Goal: Information Seeking & Learning: Learn about a topic

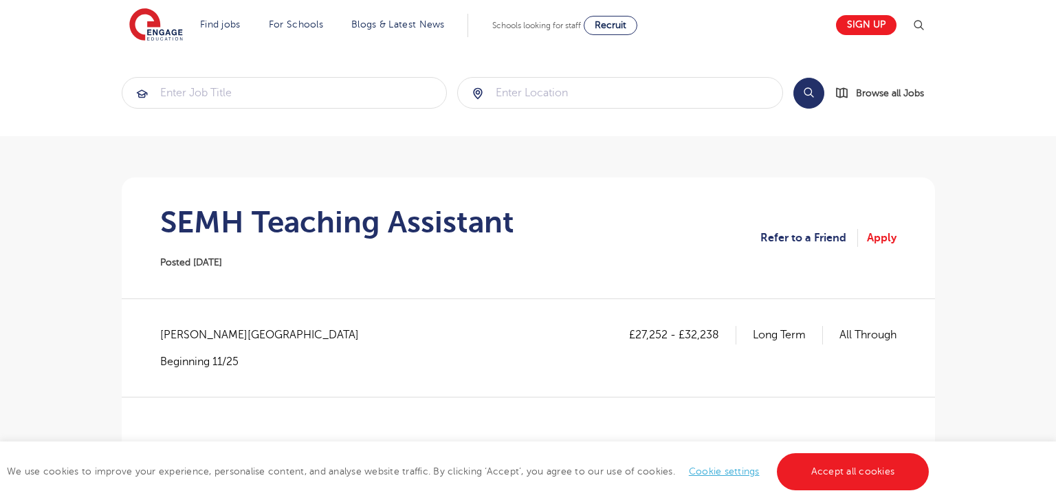
click at [179, 335] on span "[PERSON_NAME][GEOGRAPHIC_DATA]" at bounding box center [266, 335] width 212 height 18
copy span "Wakefield"
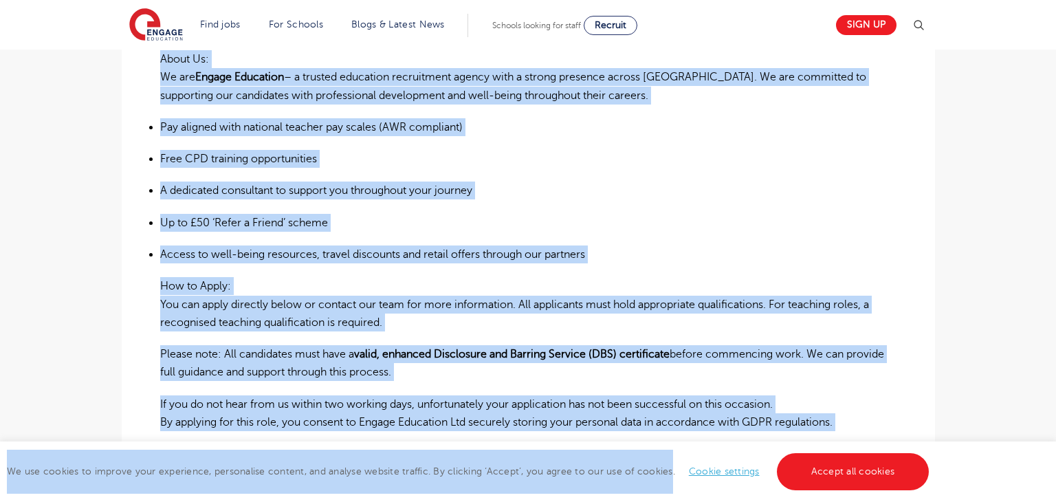
scroll to position [883, 0]
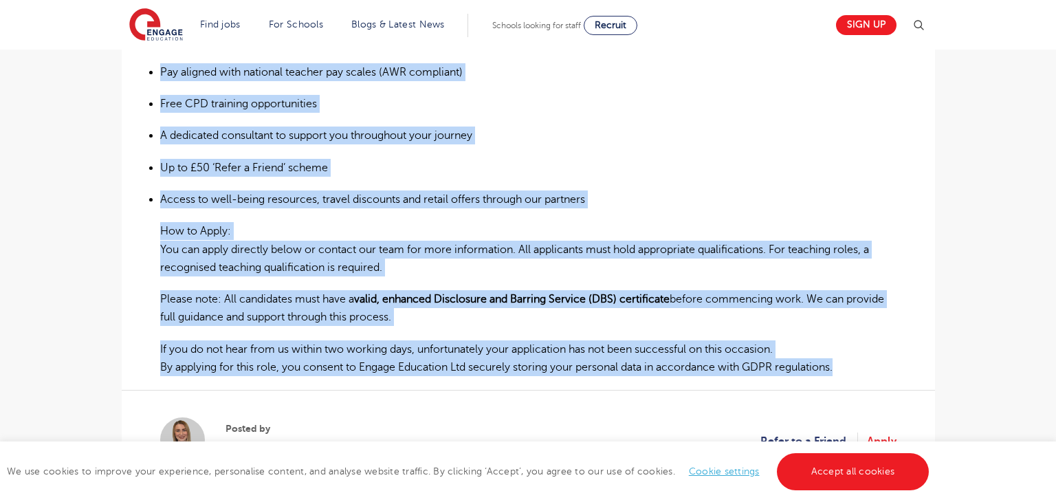
drag, startPoint x: 155, startPoint y: 243, endPoint x: 850, endPoint y: 370, distance: 706.6
copy div "SEMH Teaching Assistant – Wakefield (Primary Schools) ​ We are seeking a compas…"
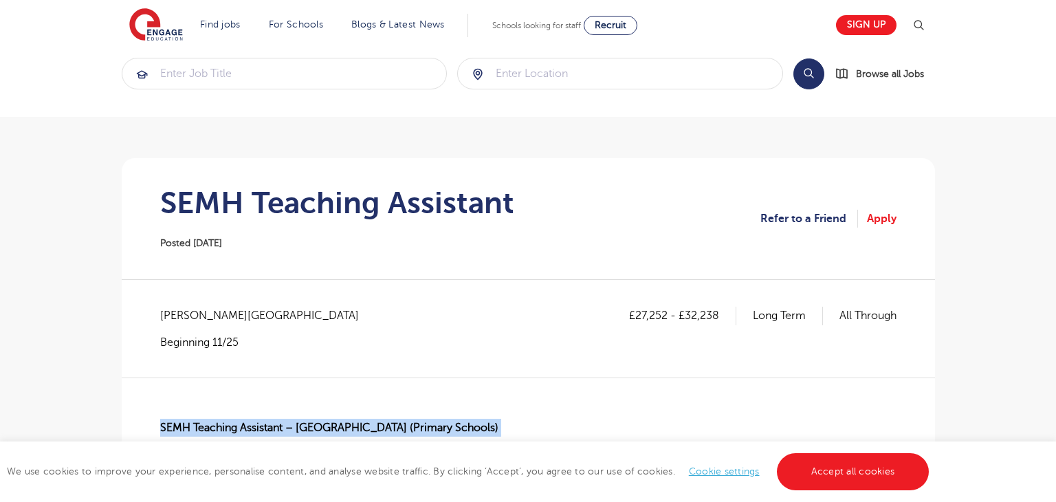
scroll to position [18, 0]
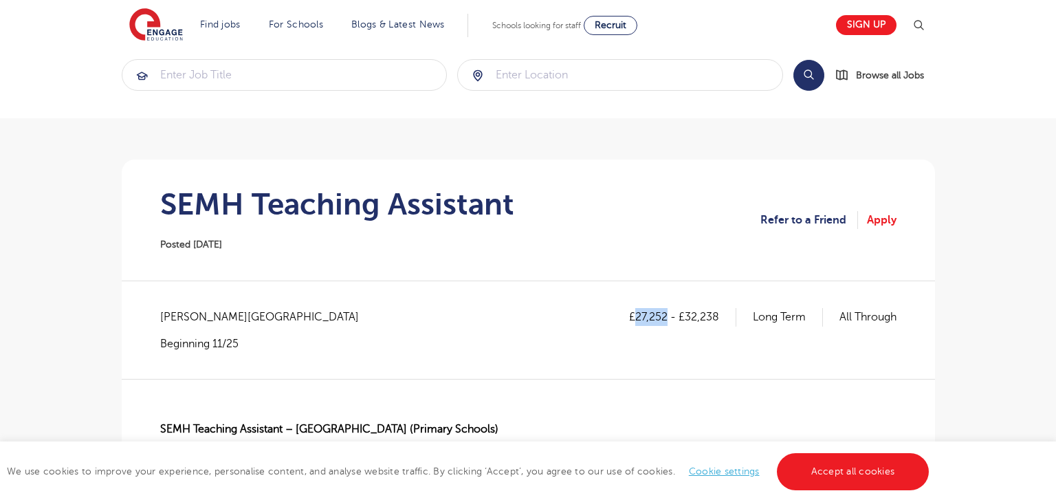
drag, startPoint x: 633, startPoint y: 314, endPoint x: 663, endPoint y: 318, distance: 30.4
click at [663, 318] on p "£27,252 - £32,238" at bounding box center [682, 317] width 107 height 18
copy p "27,252"
drag, startPoint x: 683, startPoint y: 316, endPoint x: 725, endPoint y: 320, distance: 42.1
click at [725, 320] on p "£27,252 - £32,238" at bounding box center [682, 317] width 107 height 18
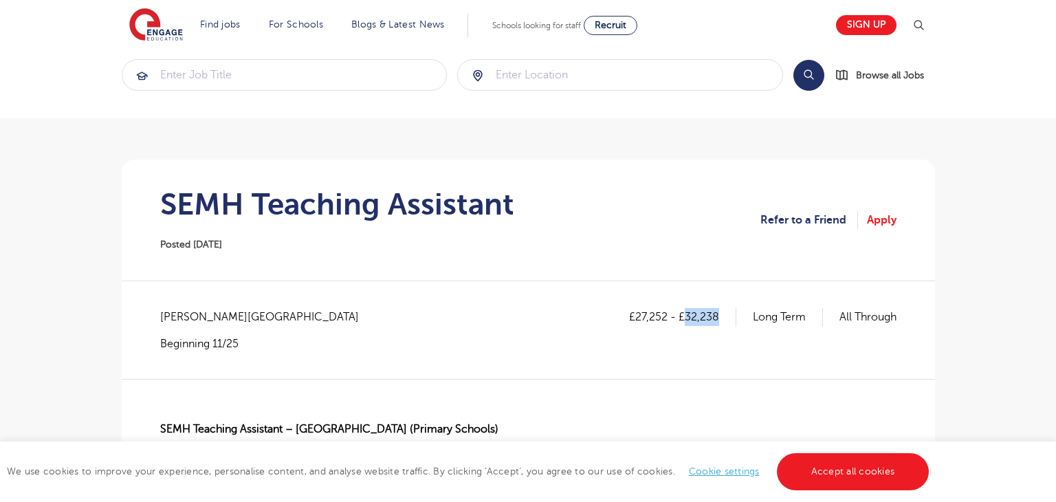
copy p "32,238"
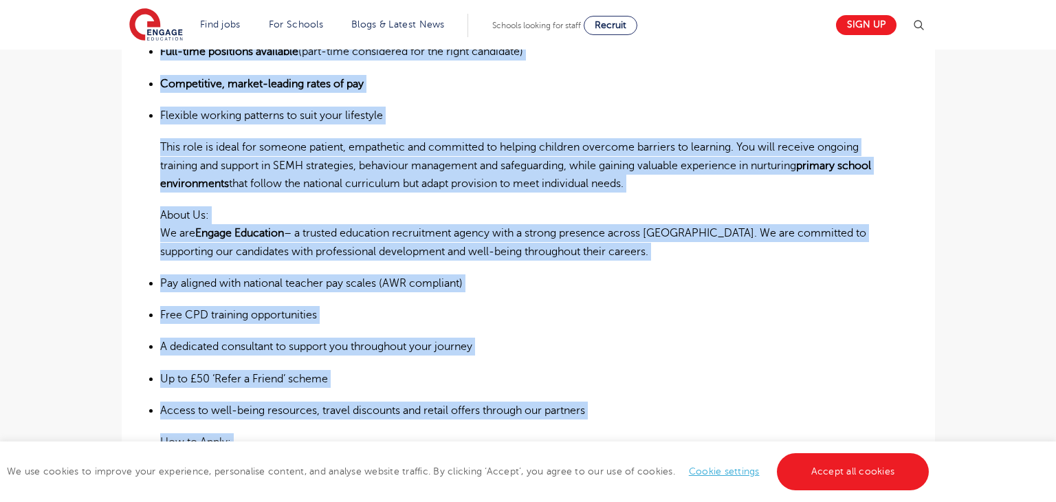
scroll to position [855, 0]
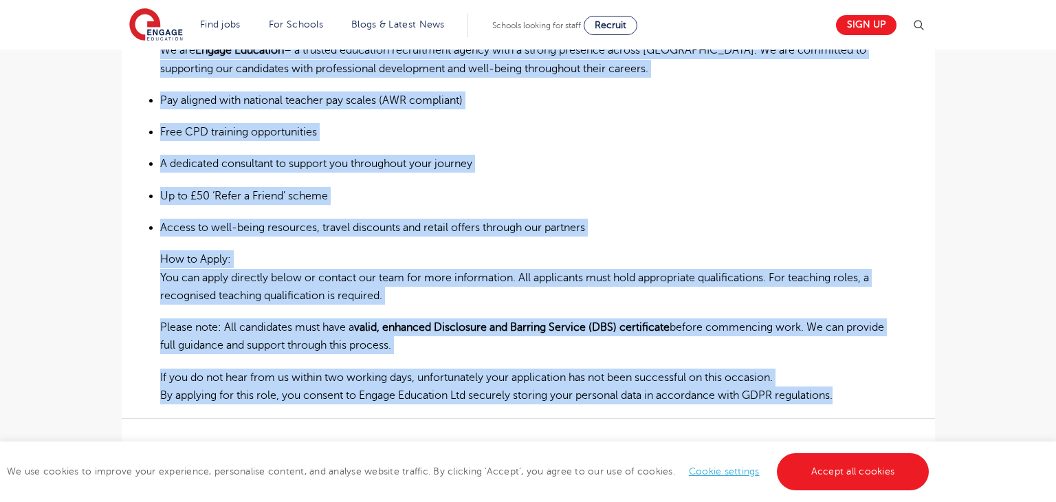
drag, startPoint x: 156, startPoint y: 323, endPoint x: 862, endPoint y: 399, distance: 710.1
click at [862, 399] on div "£27,252 - £32,238 Long Term All Through Wakefield - Wakefield Beginning 11/25 S…" at bounding box center [528, 0] width 791 height 1059
copy div "SEMH Teaching Assistant – Wakefield (Primary Schools) ​ We are seeking a compas…"
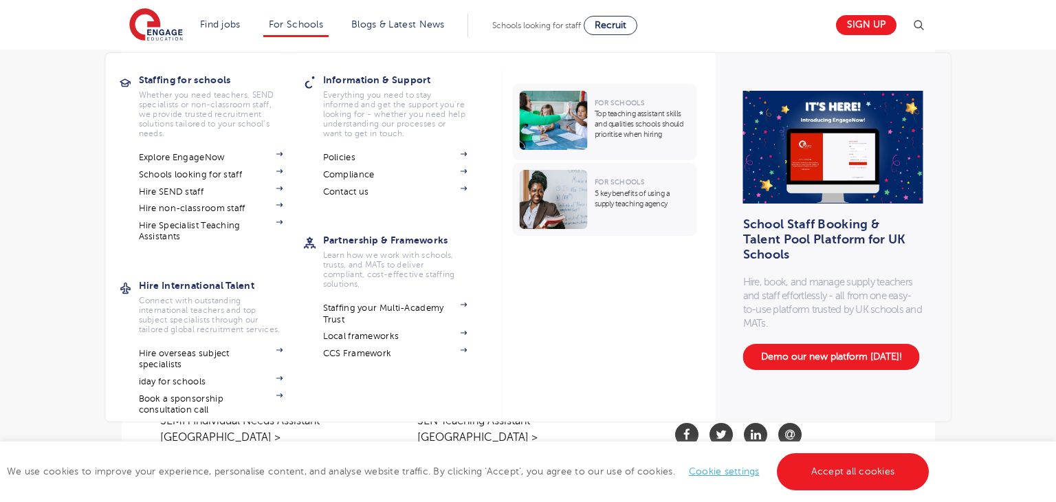
scroll to position [1030, 0]
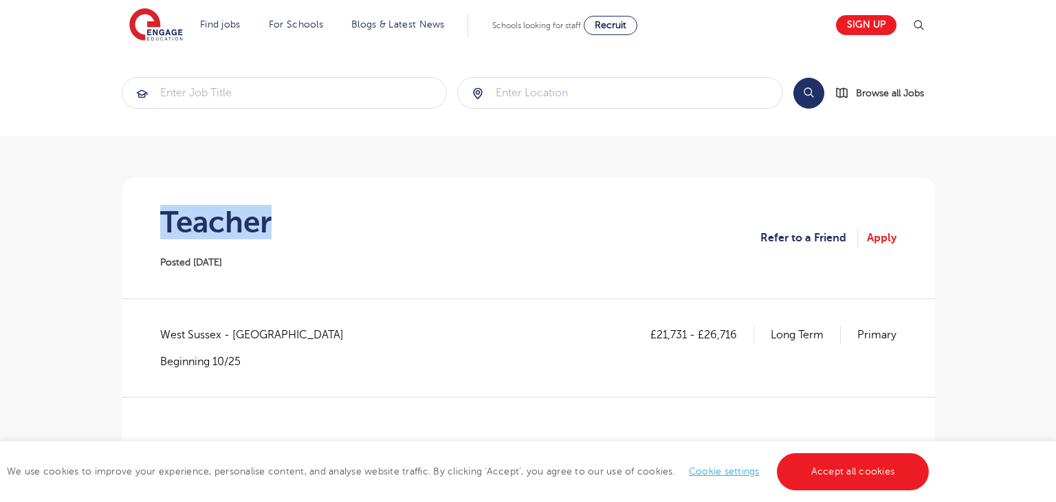
click at [215, 225] on h1 "Teacher" at bounding box center [215, 222] width 111 height 34
click at [219, 225] on h1 "Teacher" at bounding box center [215, 222] width 111 height 34
click at [274, 203] on section "Teacher Posted 23/09/25 Refer to a Friend Apply" at bounding box center [528, 237] width 791 height 121
click at [216, 212] on h1 "Teacher" at bounding box center [215, 222] width 111 height 34
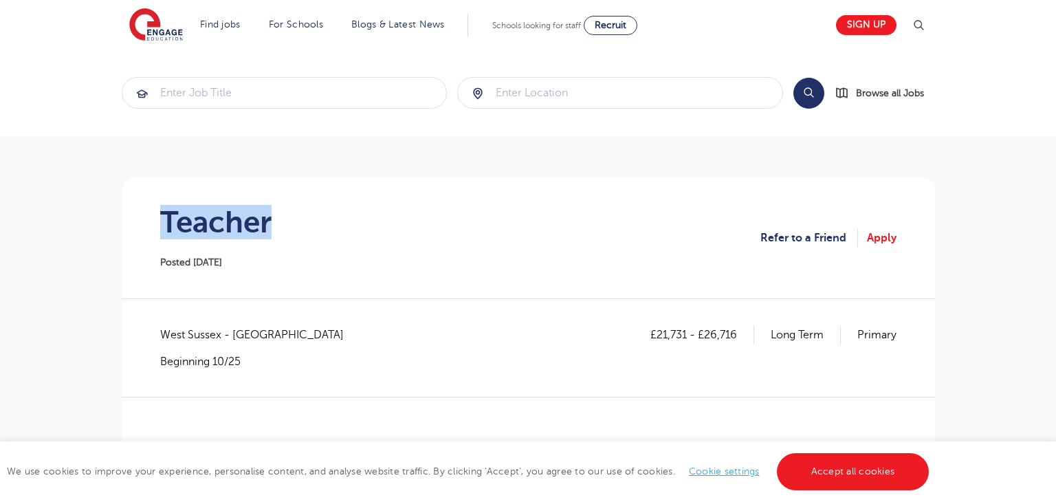
copy h1 "Teacher"
drag, startPoint x: 159, startPoint y: 331, endPoint x: 219, endPoint y: 332, distance: 59.8
click at [219, 332] on span "West Sussex - Horsham" at bounding box center [258, 335] width 197 height 18
copy span "West Sussex"
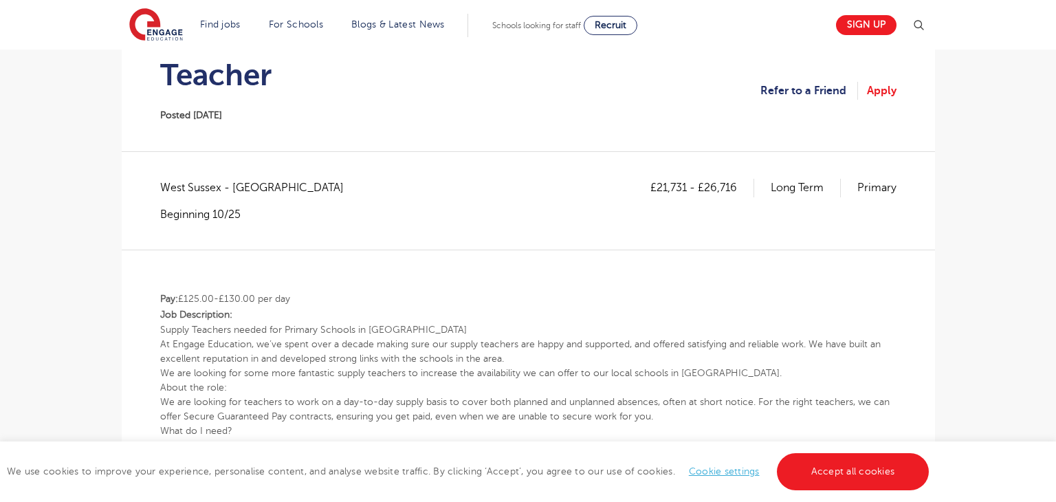
scroll to position [148, 0]
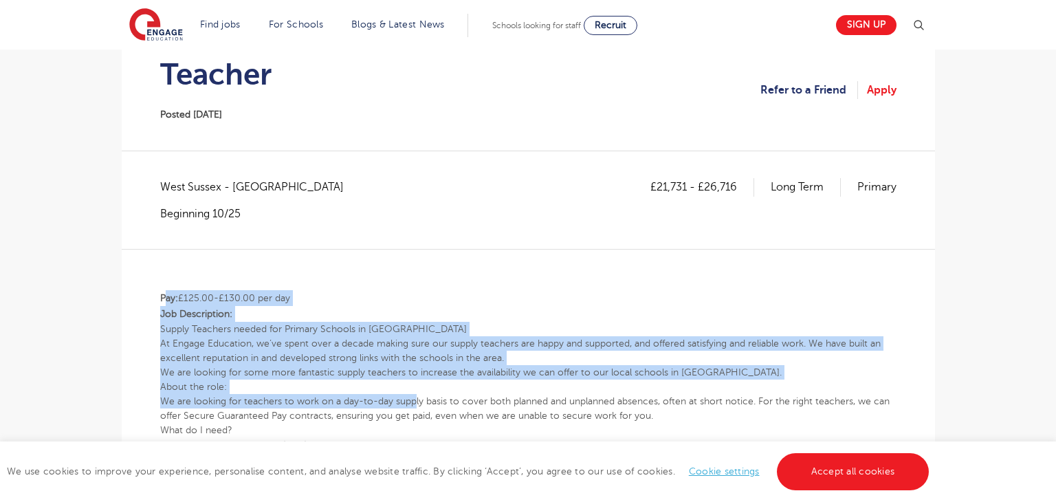
drag, startPoint x: 162, startPoint y: 295, endPoint x: 408, endPoint y: 380, distance: 260.5
click at [388, 311] on p "Job Description:" at bounding box center [528, 314] width 736 height 16
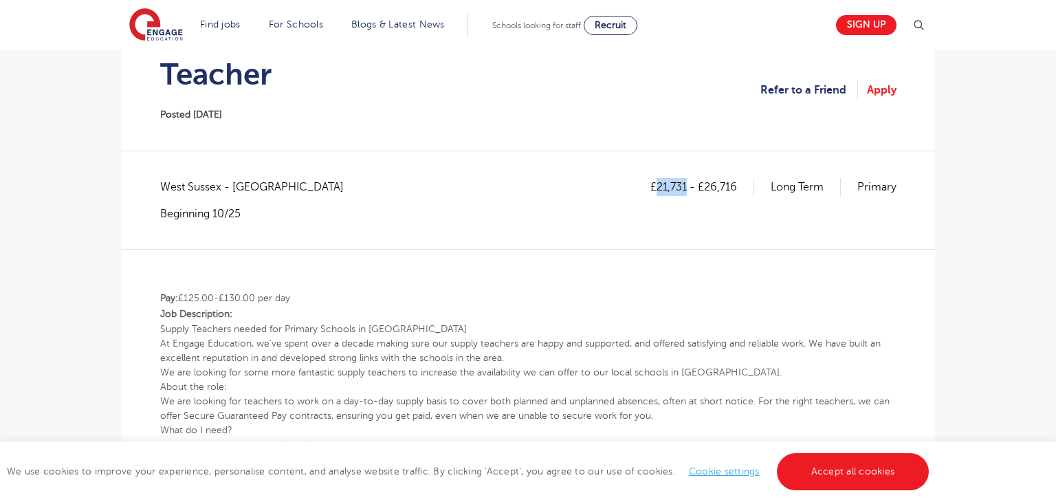
drag, startPoint x: 657, startPoint y: 186, endPoint x: 685, endPoint y: 190, distance: 27.7
click at [685, 190] on p "£21,731 - £26,716" at bounding box center [702, 187] width 104 height 18
copy p "21,731"
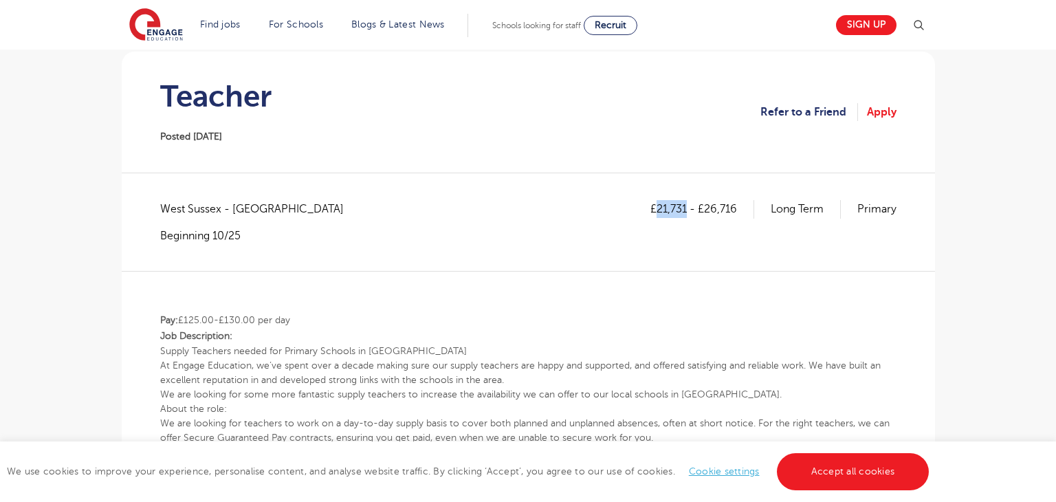
scroll to position [121, 0]
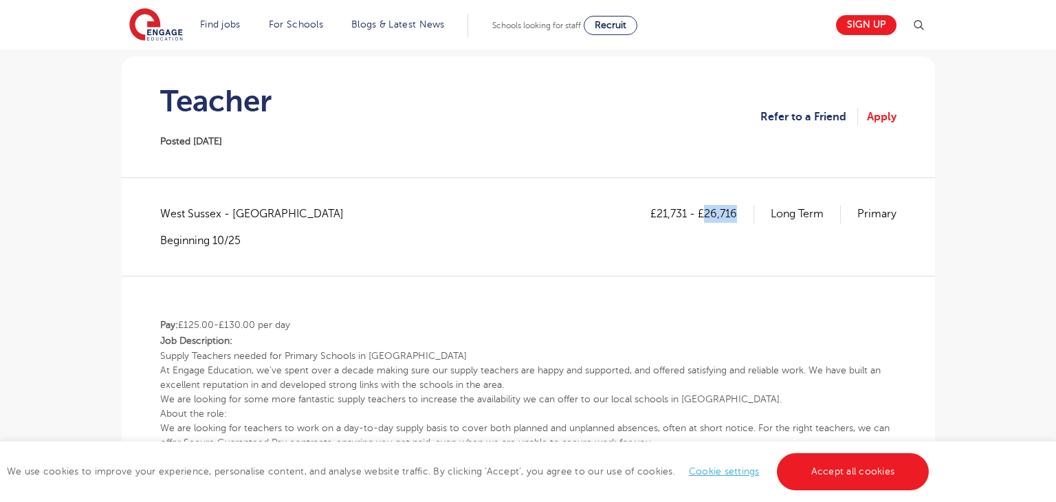
drag, startPoint x: 707, startPoint y: 209, endPoint x: 737, endPoint y: 213, distance: 30.5
click at [737, 213] on p "£21,731 - £26,716" at bounding box center [702, 214] width 104 height 18
copy p "26,716"
drag, startPoint x: 184, startPoint y: 324, endPoint x: 212, endPoint y: 324, distance: 28.2
click at [212, 324] on p "Pay: £125.00-£130.00 per day" at bounding box center [528, 325] width 736 height 16
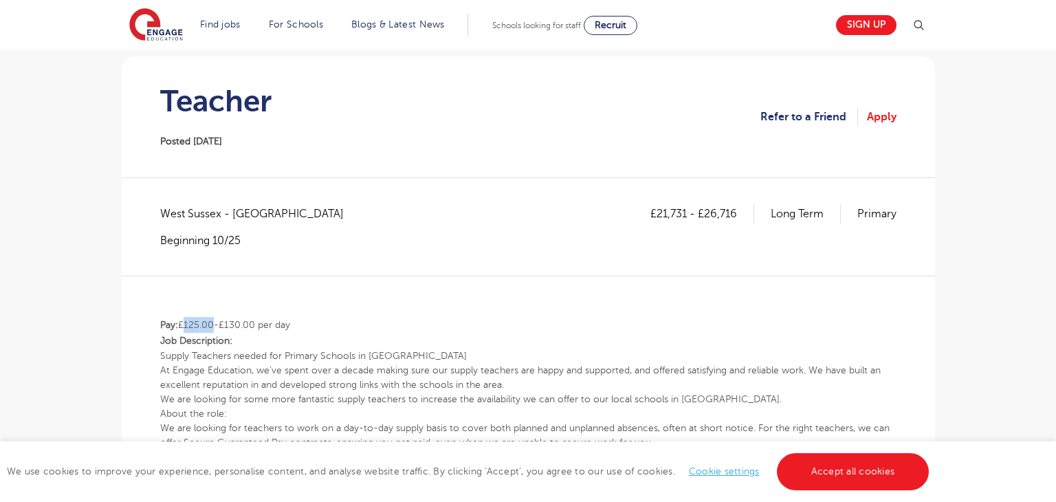
copy p "125.00"
drag, startPoint x: 223, startPoint y: 320, endPoint x: 254, endPoint y: 321, distance: 31.0
click at [254, 321] on p "Pay: £125.00-£130.00 per day" at bounding box center [528, 325] width 736 height 16
copy p "130.00"
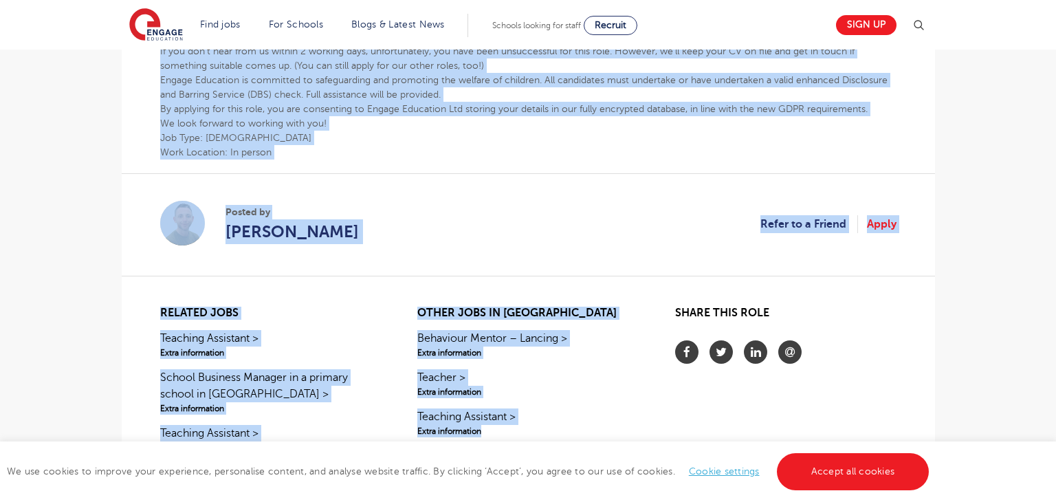
scroll to position [780, 0]
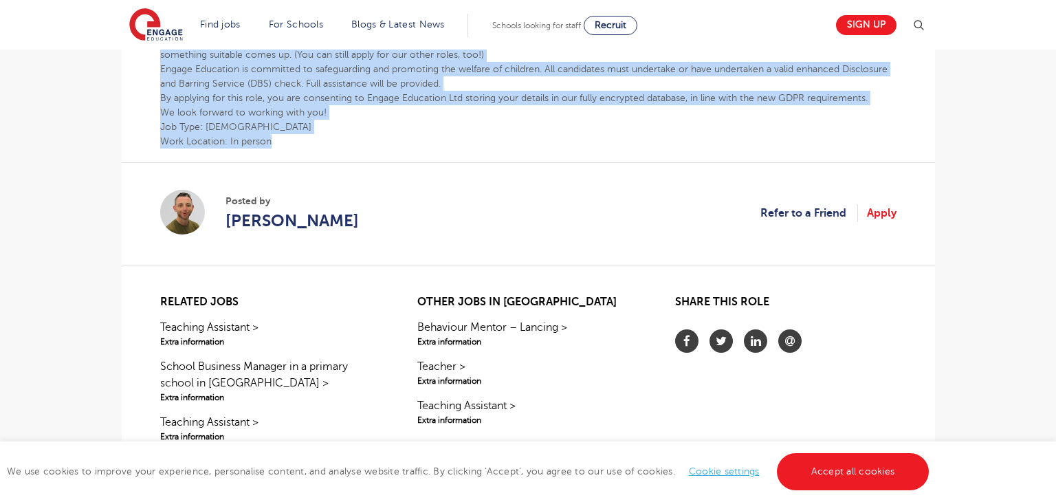
drag, startPoint x: 161, startPoint y: 322, endPoint x: 302, endPoint y: 142, distance: 228.7
copy div "Pay: £125.00-£130.00 per day Job Description: Supply Teachers needed for Primar…"
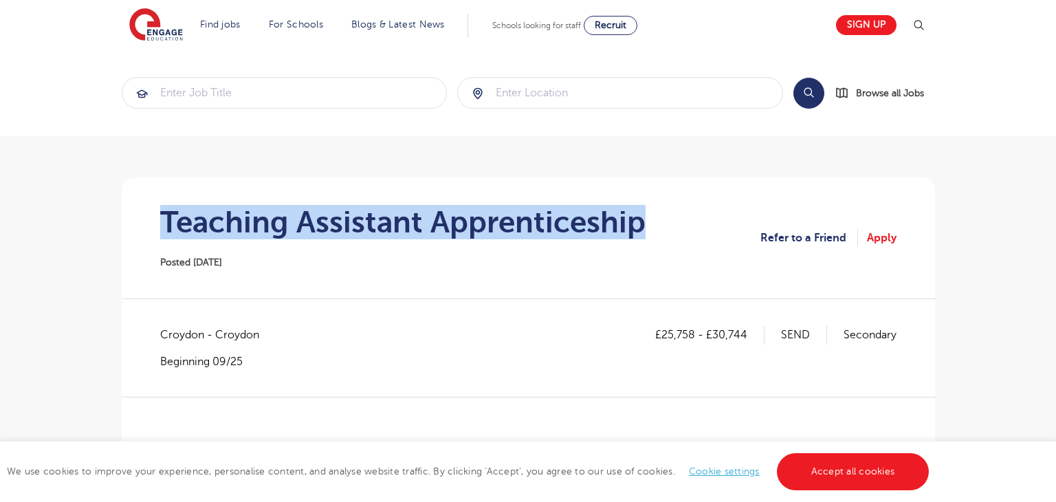
click at [646, 220] on section "Teaching Assistant Apprenticeship Posted [DATE] Refer to a Friend Apply" at bounding box center [528, 237] width 791 height 121
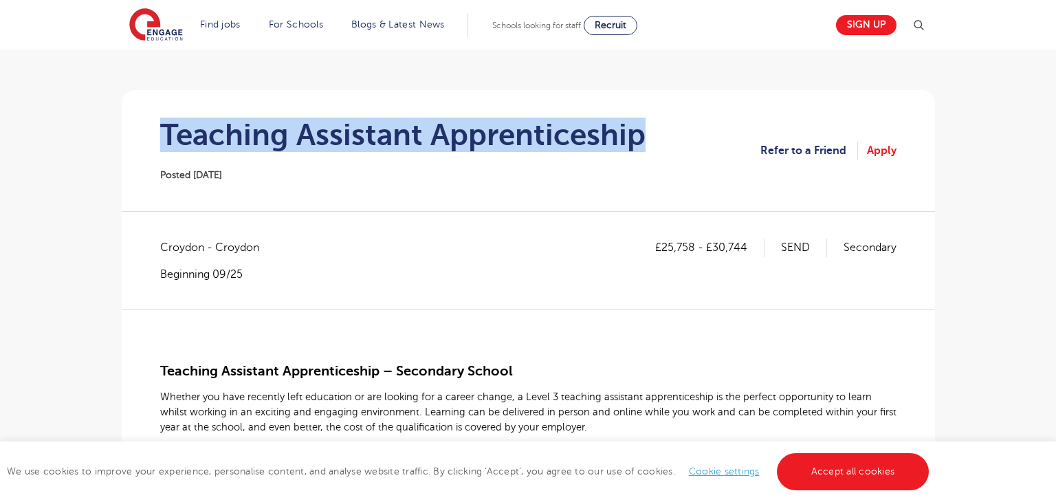
scroll to position [137, 0]
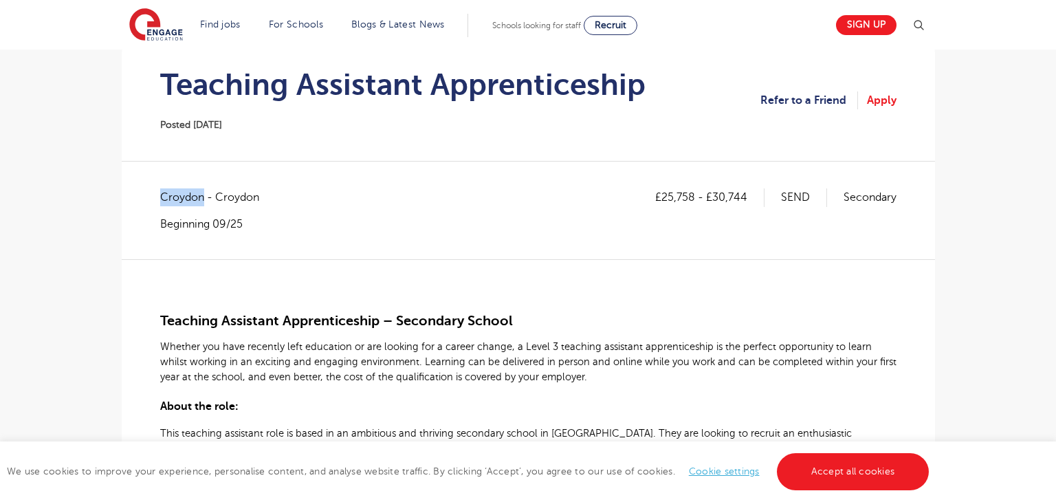
drag, startPoint x: 157, startPoint y: 193, endPoint x: 203, endPoint y: 193, distance: 46.7
click at [192, 193] on span "Croydon - Croydon" at bounding box center [216, 197] width 113 height 18
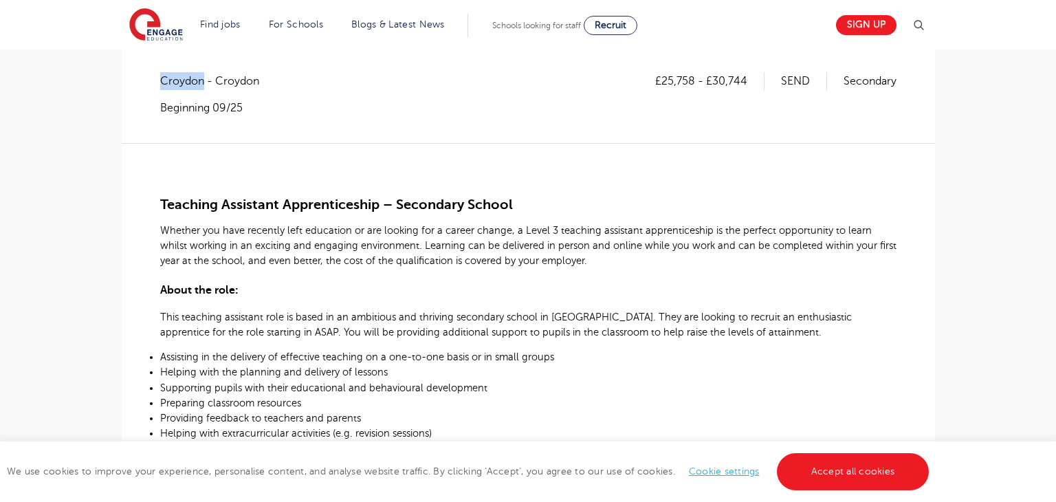
scroll to position [207, 0]
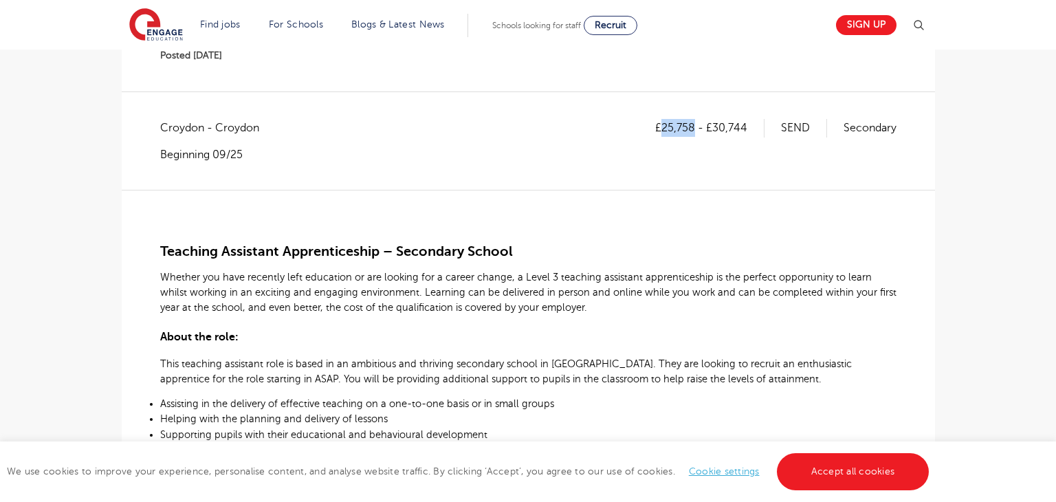
drag, startPoint x: 664, startPoint y: 124, endPoint x: 693, endPoint y: 131, distance: 29.8
click at [693, 131] on p "£25,758 - £30,744" at bounding box center [709, 128] width 109 height 18
copy p "25,758"
drag, startPoint x: 716, startPoint y: 124, endPoint x: 749, endPoint y: 124, distance: 33.7
click at [749, 124] on p "£25,758 - £30,744" at bounding box center [709, 128] width 109 height 18
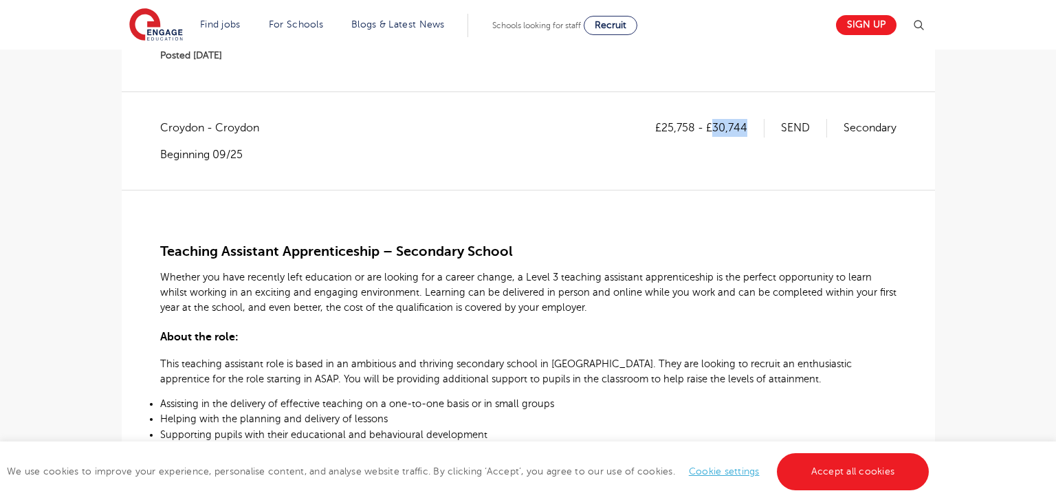
copy p "30,744"
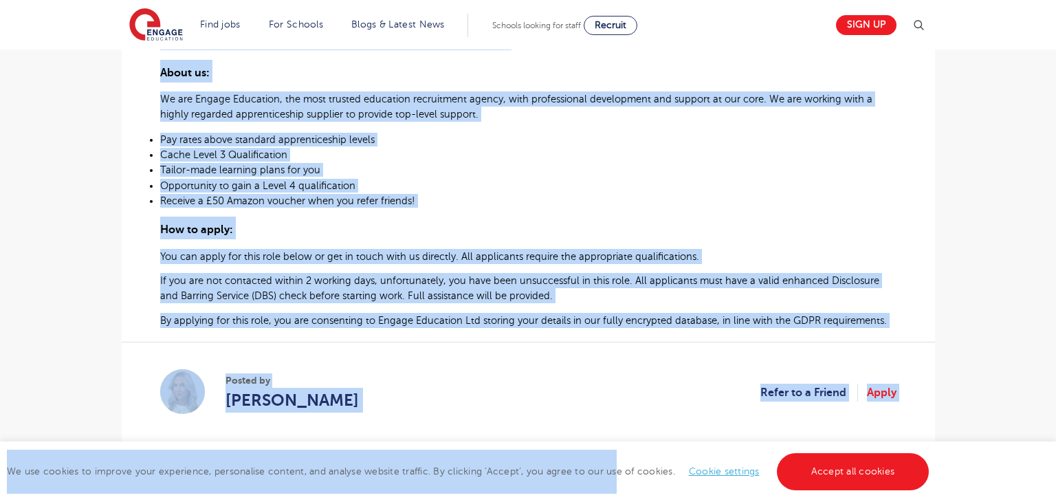
scroll to position [828, 0]
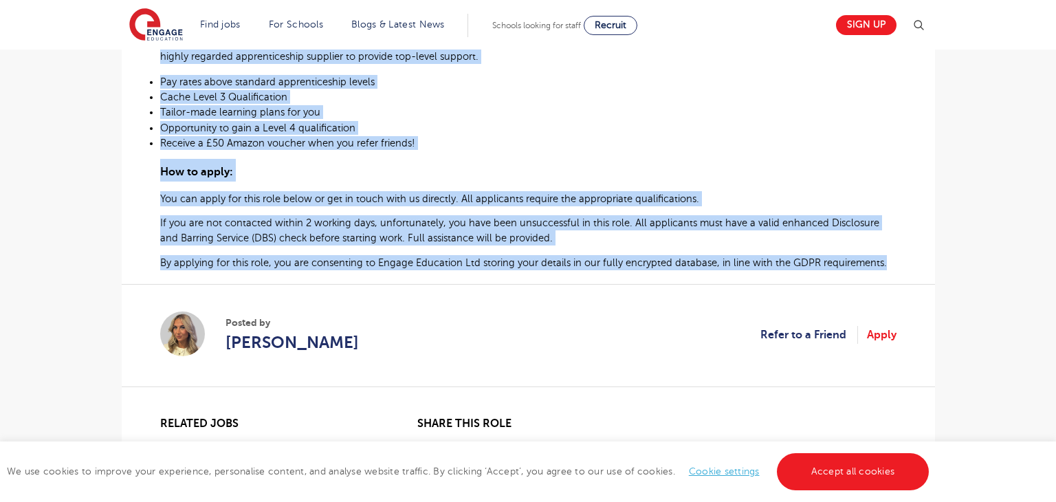
drag, startPoint x: 158, startPoint y: 237, endPoint x: 920, endPoint y: 267, distance: 762.3
copy div "Teaching Assistant Apprenticeship – Secondary School Whether you have recently …"
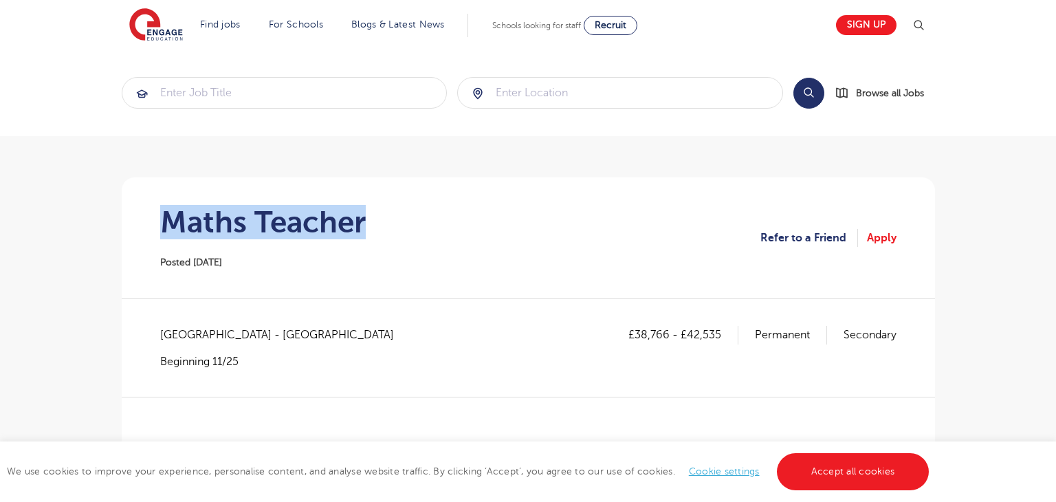
drag, startPoint x: 159, startPoint y: 226, endPoint x: 427, endPoint y: 232, distance: 267.5
click at [427, 232] on section "Maths Teacher Posted 23/09/25 Refer to a Friend Apply" at bounding box center [528, 237] width 791 height 121
copy h1 "Maths Teacher"
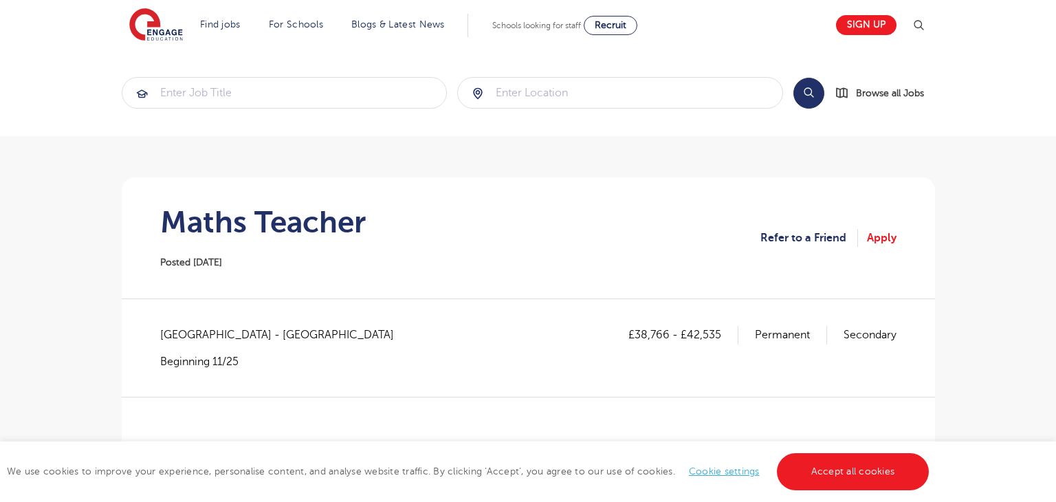
click at [194, 340] on span "Southampton - Southampton" at bounding box center [283, 335] width 247 height 18
copy span "Southampton"
click at [427, 352] on div "£38,766 - £42,535 Permanent Secondary Southampton - Southampton Beginning 11/25" at bounding box center [528, 347] width 736 height 43
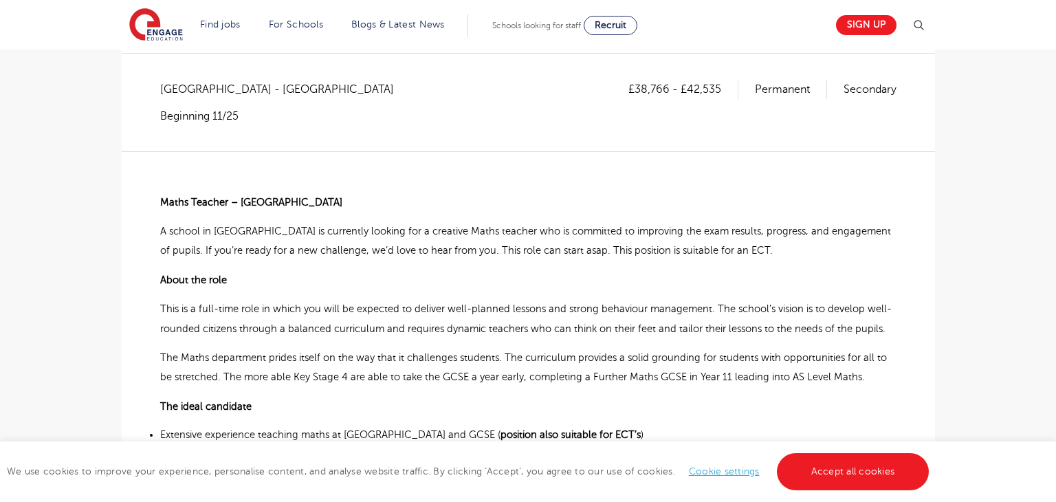
scroll to position [245, 0]
drag, startPoint x: 635, startPoint y: 83, endPoint x: 670, endPoint y: 92, distance: 36.2
click at [670, 92] on p "£38,766 - £42,535" at bounding box center [683, 90] width 110 height 18
copy p "38,766"
drag, startPoint x: 687, startPoint y: 95, endPoint x: 720, endPoint y: 96, distance: 33.7
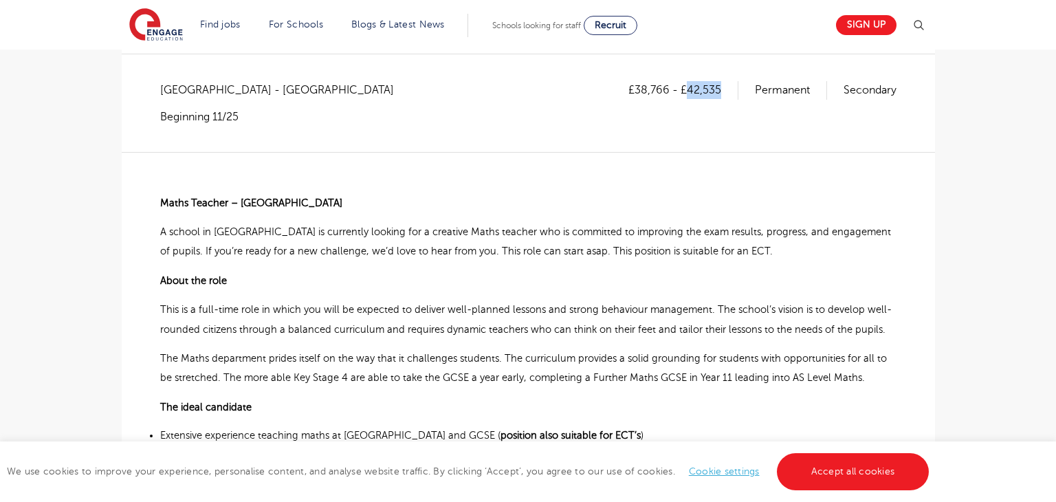
click at [720, 96] on p "£38,766 - £42,535" at bounding box center [683, 90] width 110 height 18
copy p "42,535"
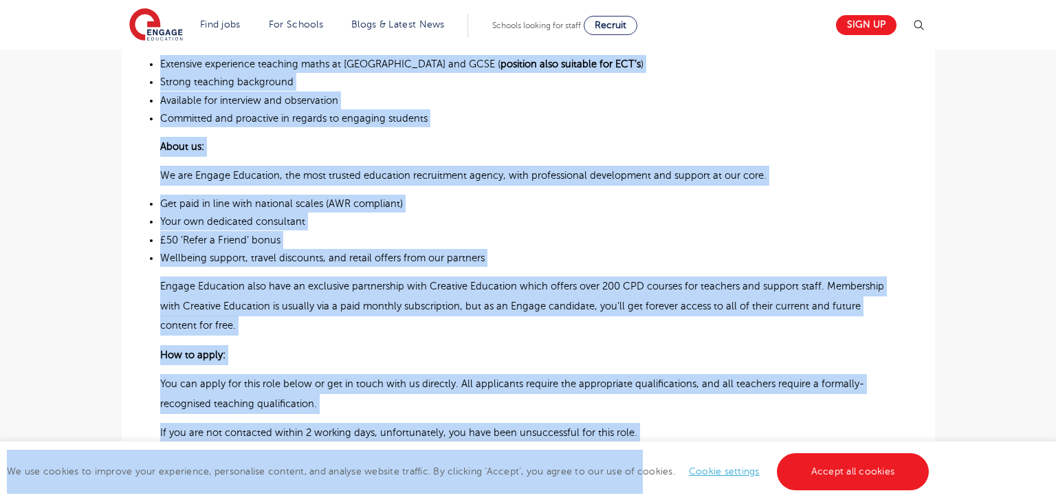
scroll to position [728, 0]
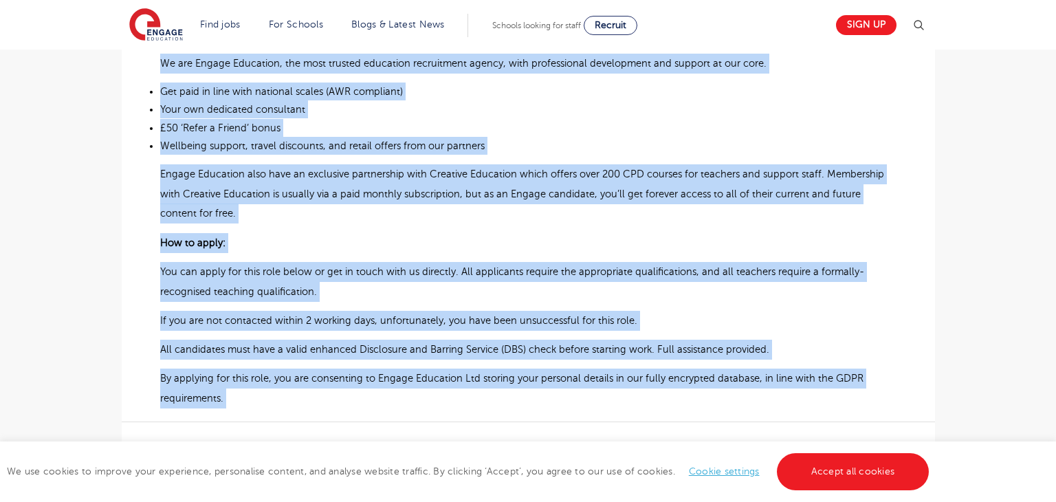
drag, startPoint x: 159, startPoint y: 203, endPoint x: 839, endPoint y: 410, distance: 710.7
click at [839, 410] on div "£38,766 - £42,535 Permanent Secondary Southampton - Southampton Beginning 11/25…" at bounding box center [528, 66] width 791 height 936
copy div "Maths Teacher – Southampton A school in Hampshire is currently looking for a cr…"
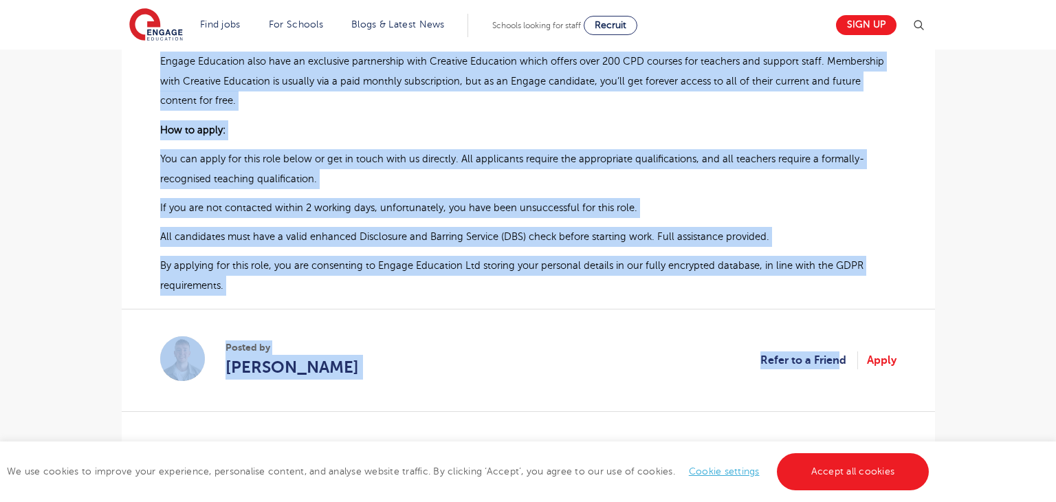
scroll to position [855, 0]
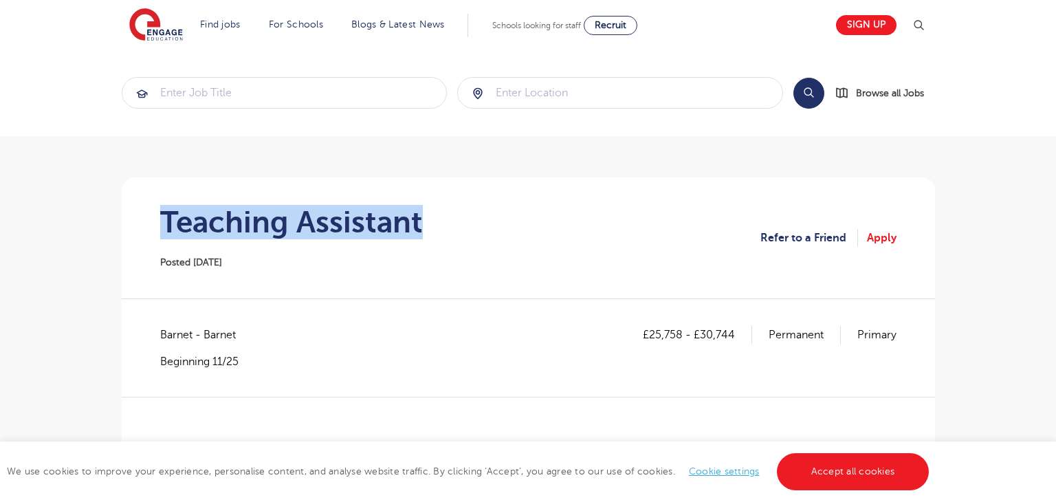
drag, startPoint x: 163, startPoint y: 211, endPoint x: 440, endPoint y: 217, distance: 277.1
click at [440, 217] on section "Teaching Assistant Posted [DATE] Refer to a Friend Apply" at bounding box center [528, 237] width 791 height 121
copy h1 "Teaching Assistant"
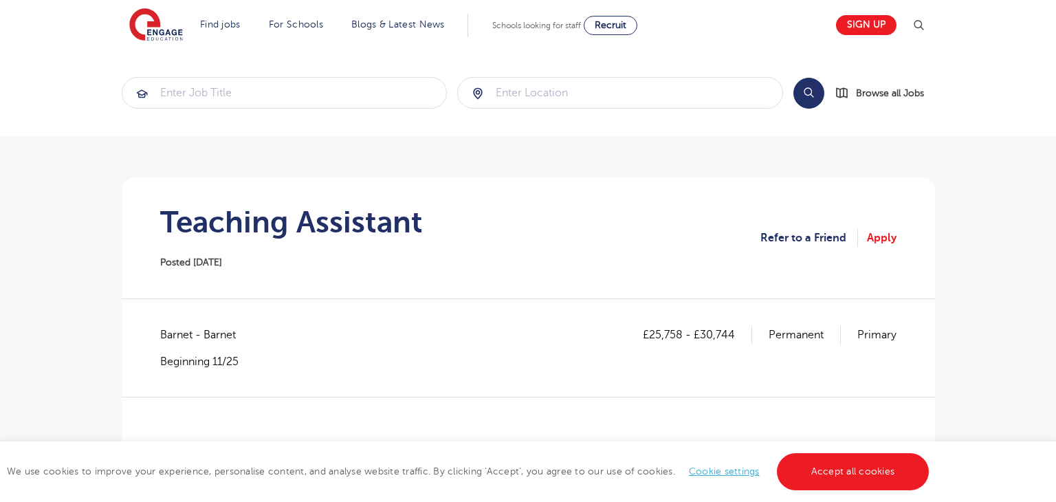
click at [173, 333] on span "Barnet - Barnet" at bounding box center [204, 335] width 89 height 18
copy span "Barnet"
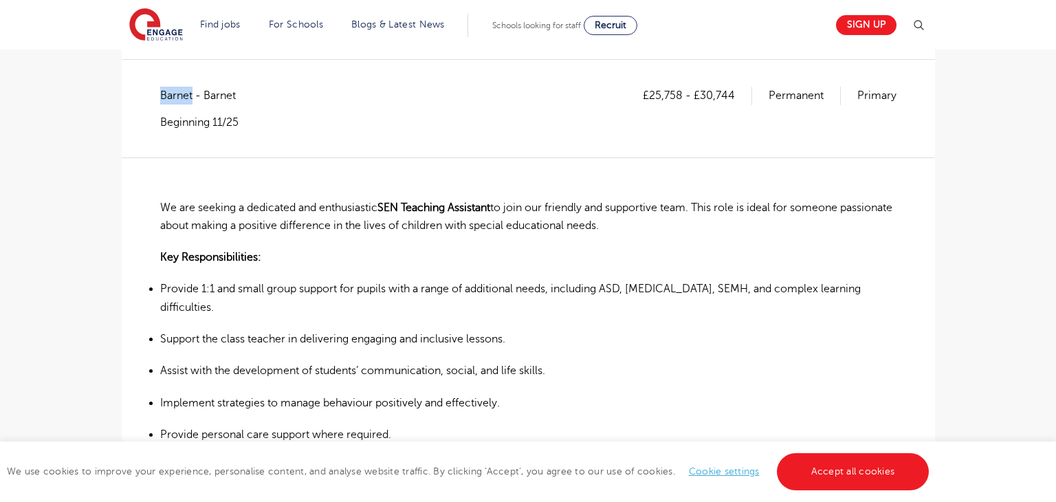
scroll to position [241, 0]
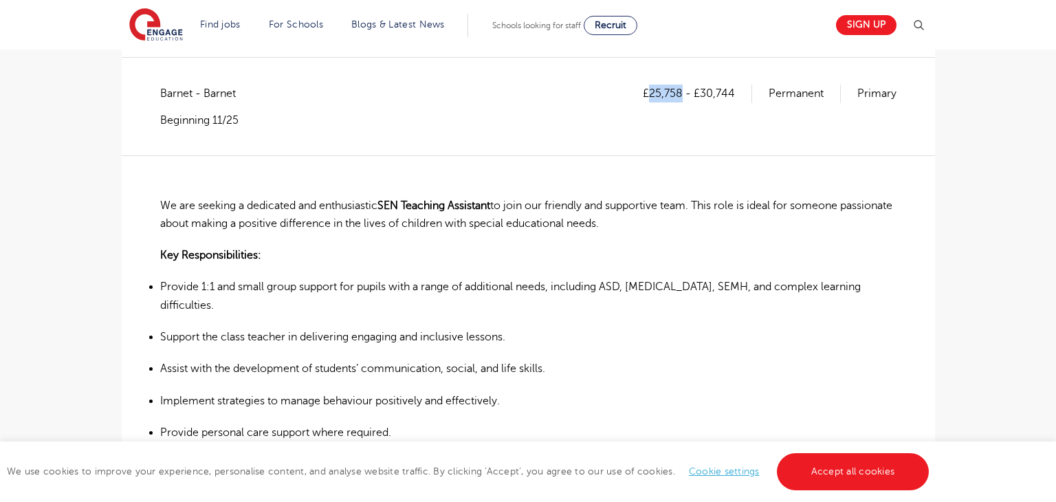
drag, startPoint x: 652, startPoint y: 91, endPoint x: 681, endPoint y: 93, distance: 28.9
click at [681, 93] on p "£25,758 - £30,744" at bounding box center [697, 94] width 109 height 18
copy p "25,758"
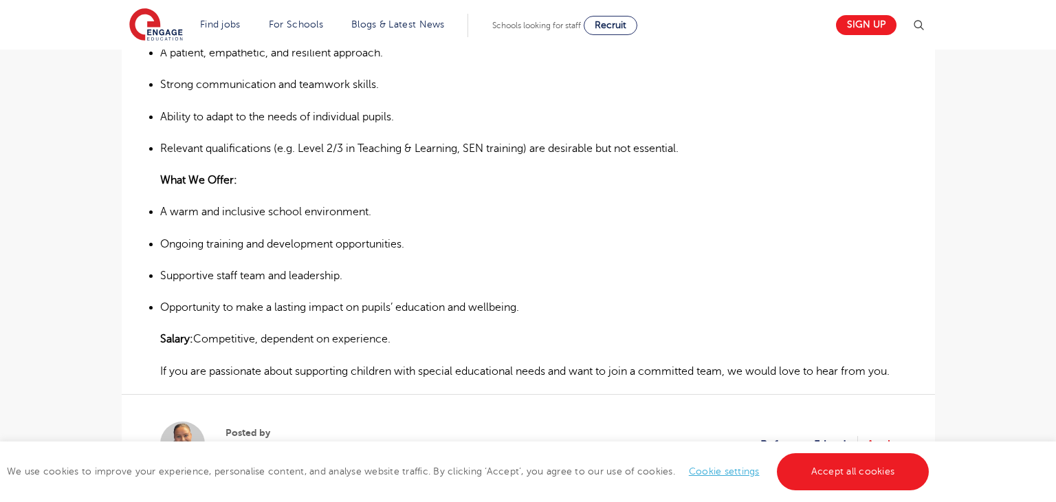
scroll to position [731, 0]
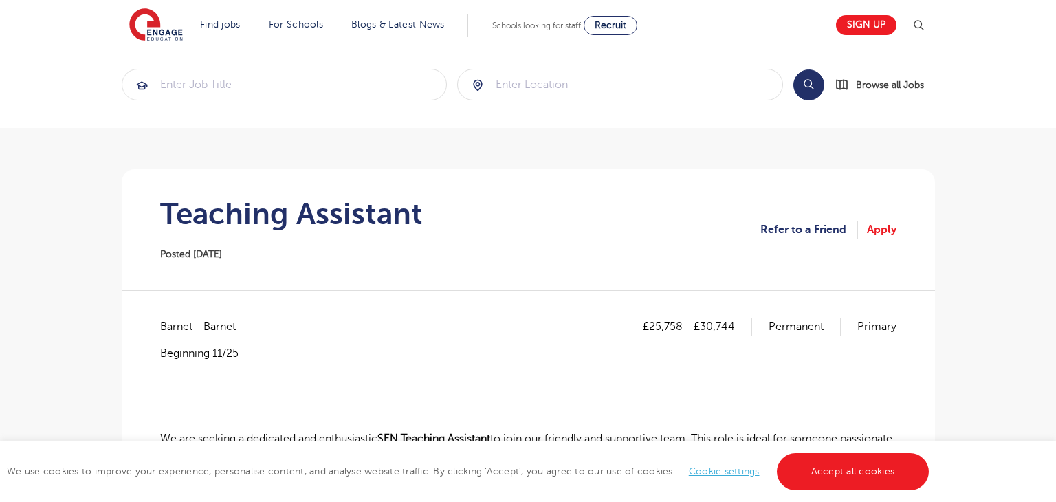
scroll to position [14, 0]
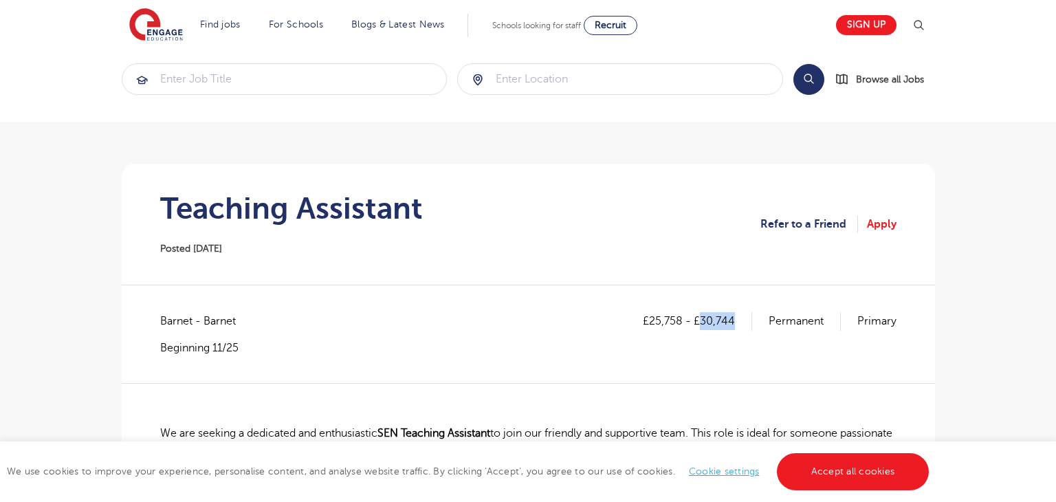
drag, startPoint x: 703, startPoint y: 322, endPoint x: 742, endPoint y: 322, distance: 39.2
click at [742, 322] on p "£25,758 - £30,744" at bounding box center [697, 321] width 109 height 18
copy p "30,744"
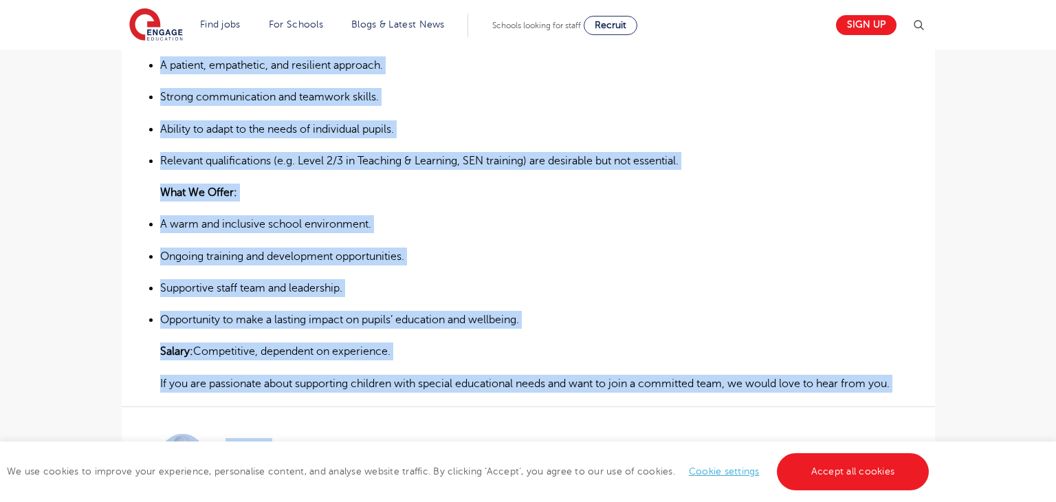
scroll to position [869, 0]
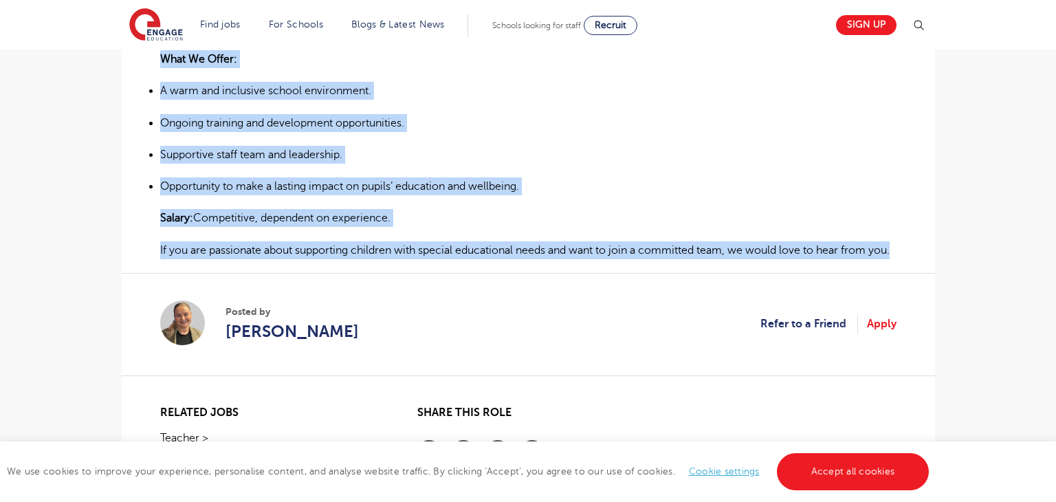
drag, startPoint x: 157, startPoint y: 331, endPoint x: 795, endPoint y: 253, distance: 643.5
copy div "Lo ips dolorsi a consectet adi elitseddoeiu TEM Incididu Utlaboree do magn ali …"
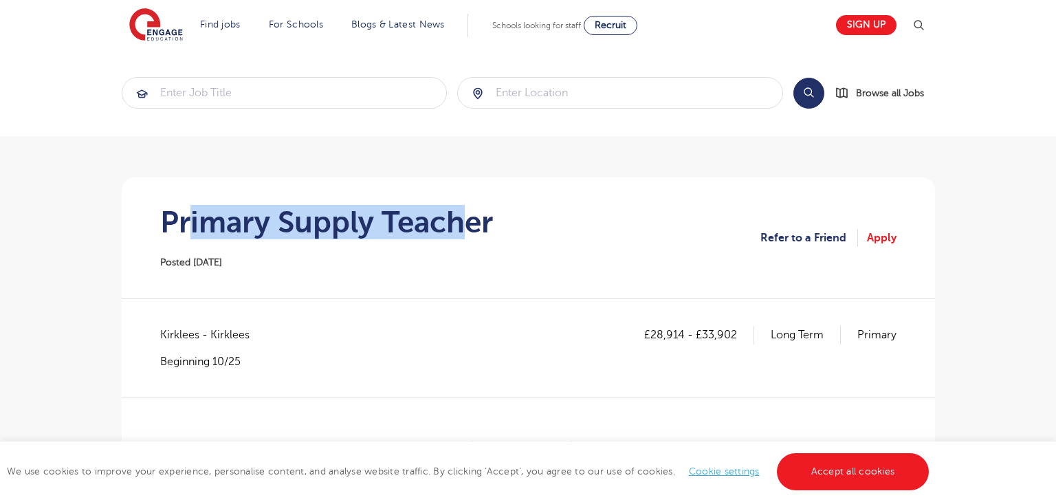
drag, startPoint x: 210, startPoint y: 223, endPoint x: 463, endPoint y: 227, distance: 252.3
click at [463, 227] on h1 "Primary Supply Teacher" at bounding box center [326, 222] width 333 height 34
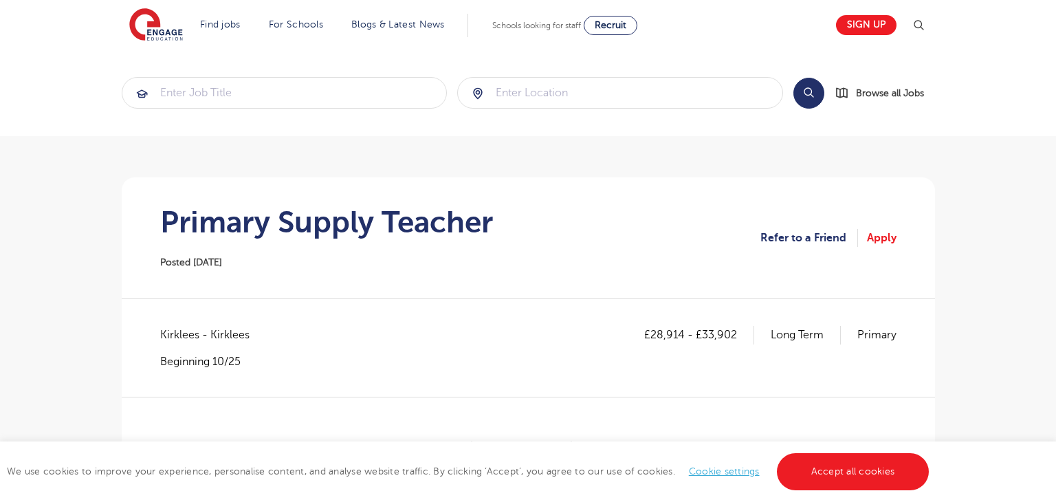
click at [448, 252] on div "Primary Supply Teacher Posted [DATE]" at bounding box center [326, 238] width 333 height 66
drag, startPoint x: 155, startPoint y: 225, endPoint x: 236, endPoint y: 225, distance: 81.8
click at [162, 225] on section "Primary Supply Teacher Posted [DATE] Refer to a Friend Apply" at bounding box center [528, 237] width 791 height 121
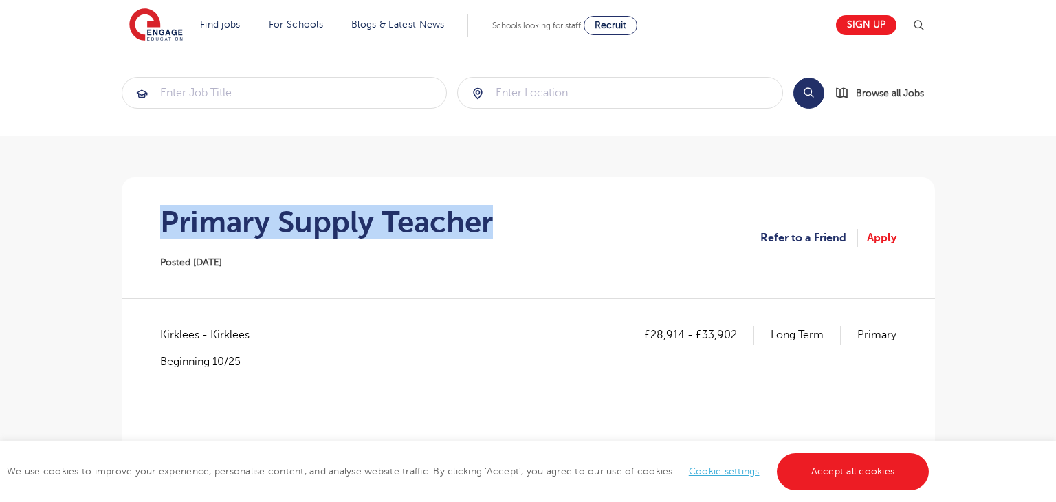
drag, startPoint x: 162, startPoint y: 221, endPoint x: 516, endPoint y: 225, distance: 354.1
click at [516, 225] on section "Primary Supply Teacher Posted [DATE] Refer to a Friend Apply" at bounding box center [528, 237] width 791 height 121
copy h1 "Primary Supply Teacher"
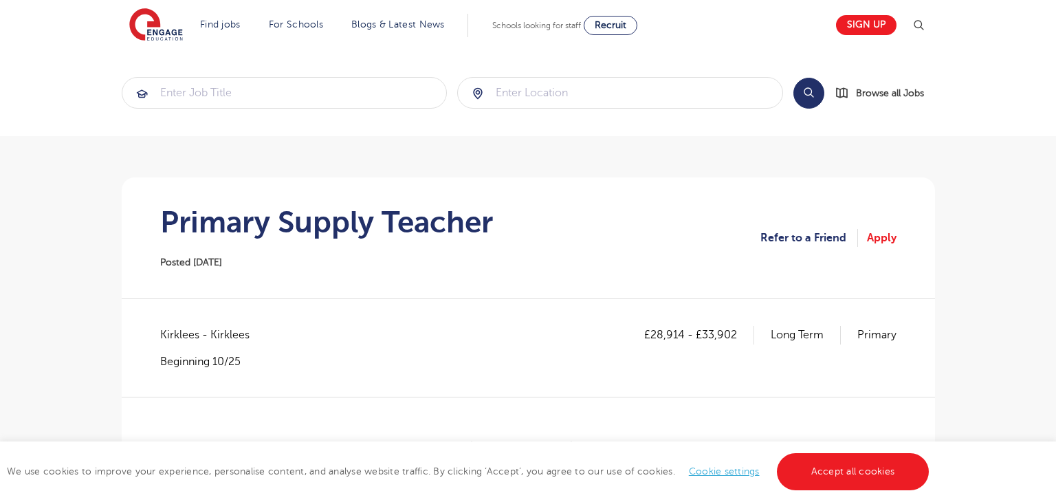
click at [169, 329] on span "Kirklees - Kirklees" at bounding box center [211, 335] width 103 height 18
copy span "Kirklees"
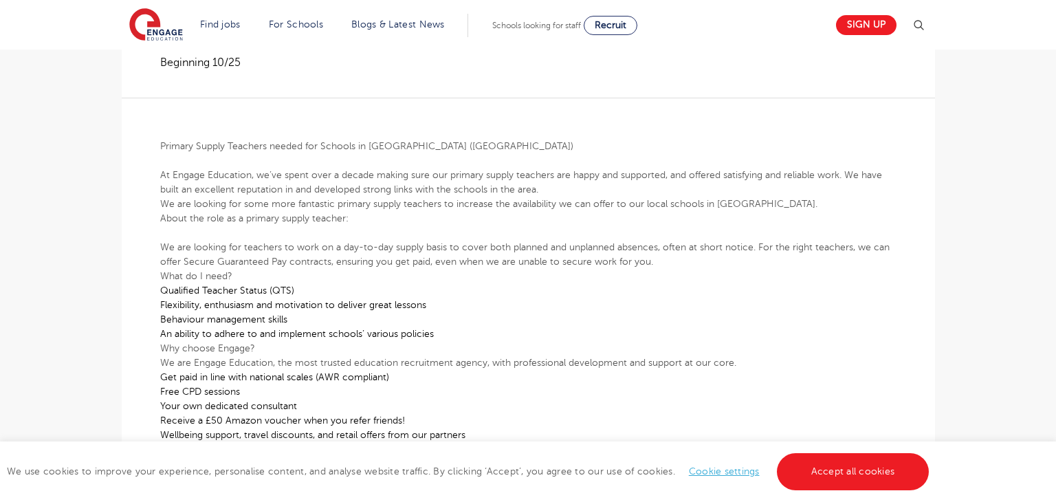
scroll to position [275, 0]
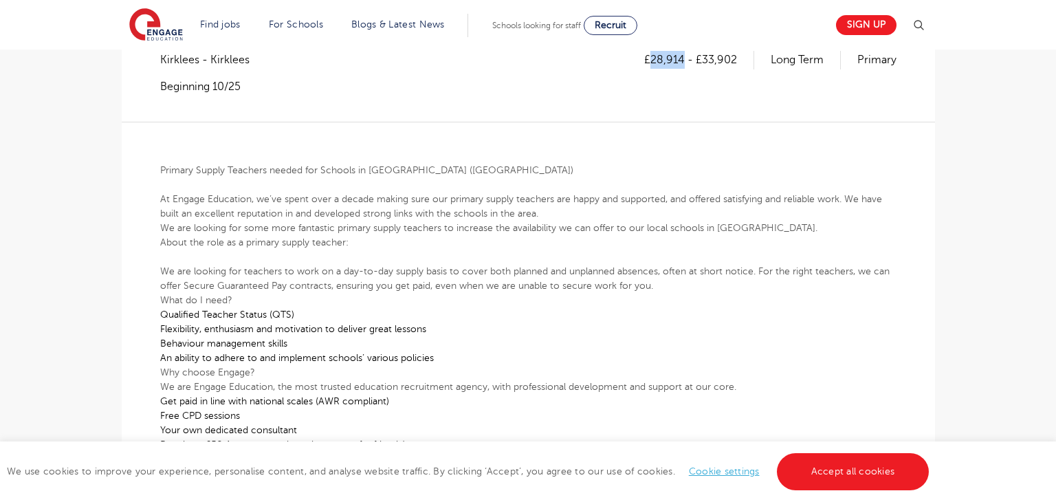
drag, startPoint x: 653, startPoint y: 58, endPoint x: 685, endPoint y: 61, distance: 31.8
click at [685, 61] on p "£28,914 - £33,902" at bounding box center [699, 60] width 110 height 18
copy p "28,914"
drag, startPoint x: 703, startPoint y: 54, endPoint x: 737, endPoint y: 56, distance: 33.7
click at [737, 56] on p "£28,914 - £33,902" at bounding box center [699, 60] width 110 height 18
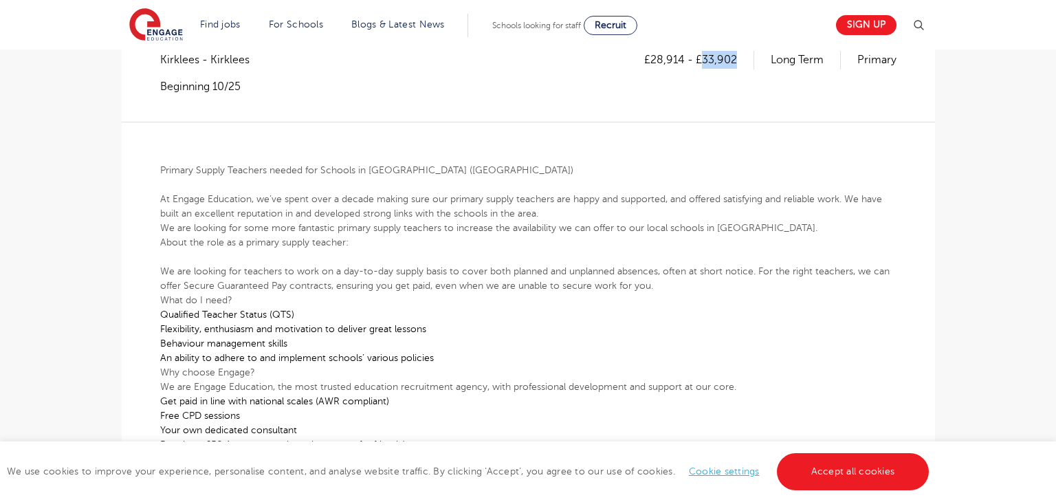
copy p "33,902"
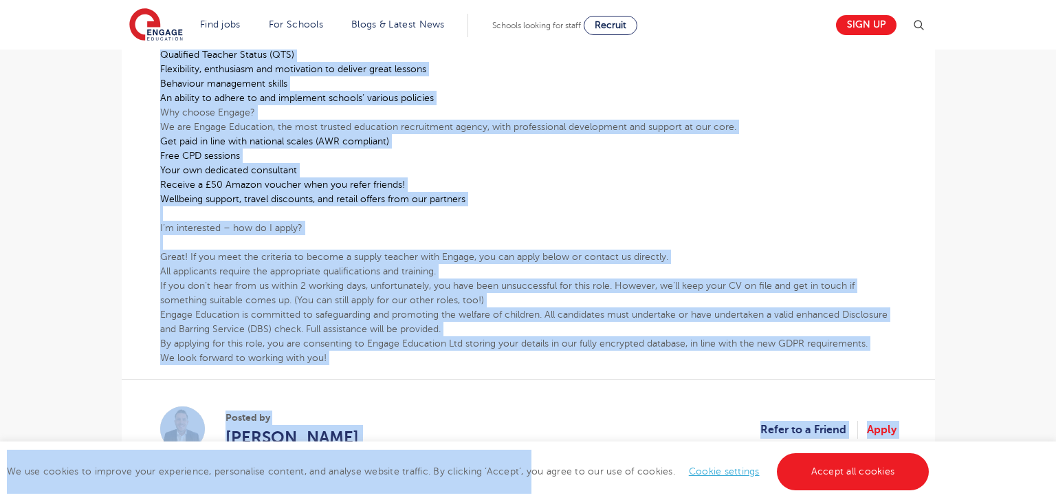
scroll to position [545, 0]
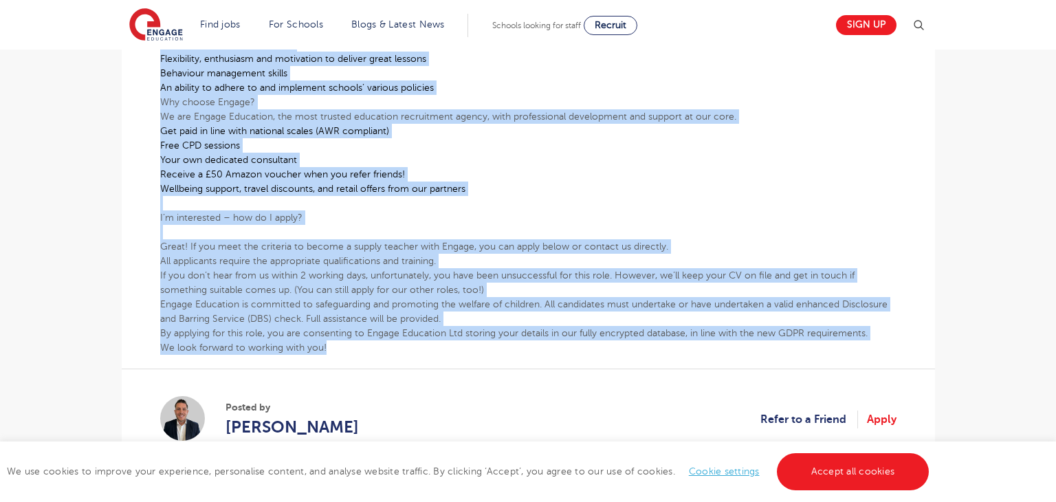
drag, startPoint x: 160, startPoint y: 164, endPoint x: 339, endPoint y: 353, distance: 260.7
click at [339, 353] on div "£28,914 - £33,902 Long Term Primary [GEOGRAPHIC_DATA] - [GEOGRAPHIC_DATA] Begin…" at bounding box center [528, 131] width 791 height 700
copy div "Loremip Dolors Ametcons adipis eli Seddoei te Incididu (Utlaboreetdo) ​ Ma Aliq…"
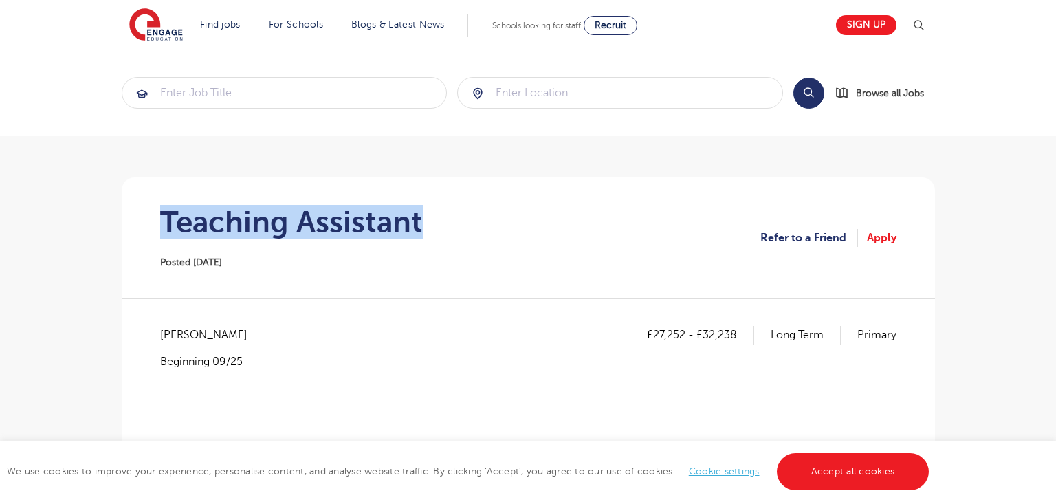
drag, startPoint x: 199, startPoint y: 225, endPoint x: 428, endPoint y: 228, distance: 229.6
click at [428, 228] on section "Teaching Assistant Posted [DATE] Refer to a Friend Apply" at bounding box center [528, 237] width 791 height 121
copy h1 "Teaching Assistant"
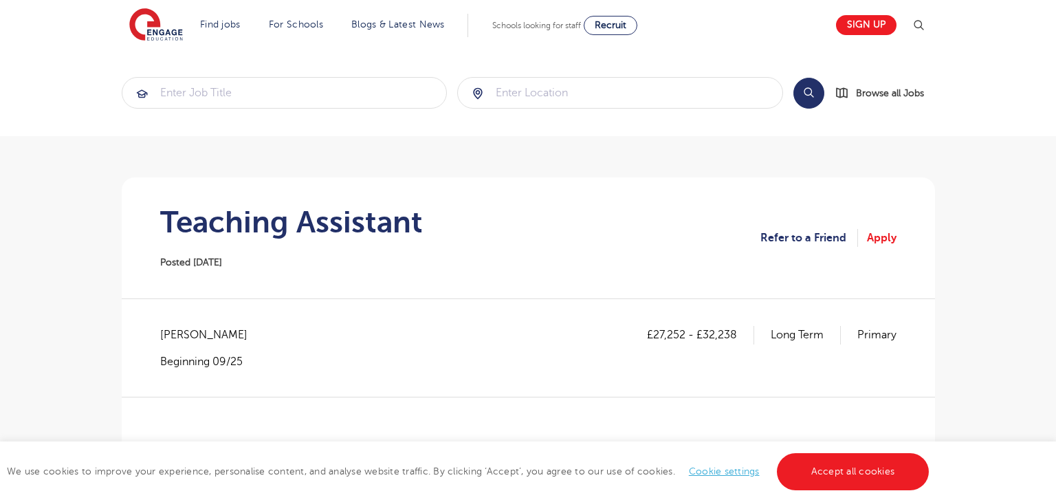
click at [166, 333] on span "[PERSON_NAME]" at bounding box center [210, 335] width 101 height 18
click at [166, 333] on span "Brent - Brent" at bounding box center [210, 335] width 101 height 18
copy span "Brent"
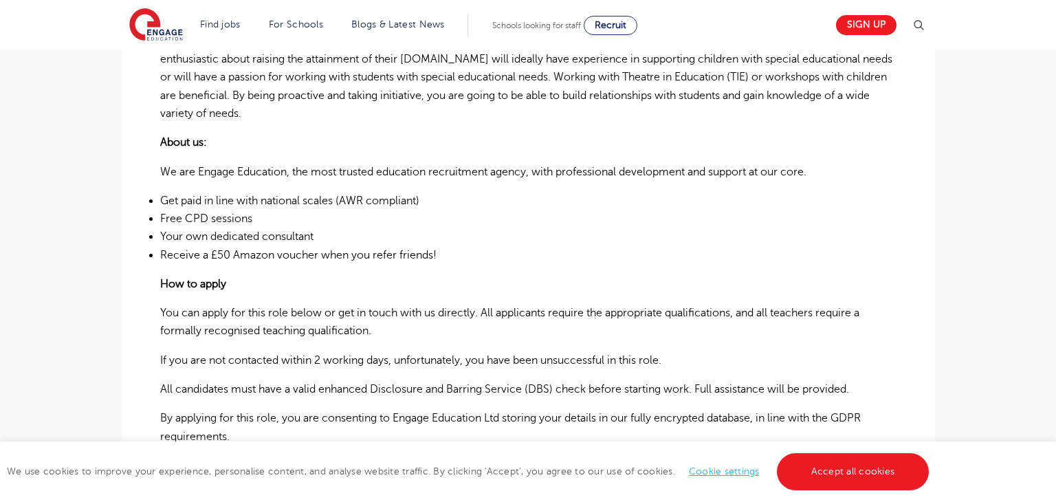
scroll to position [253, 0]
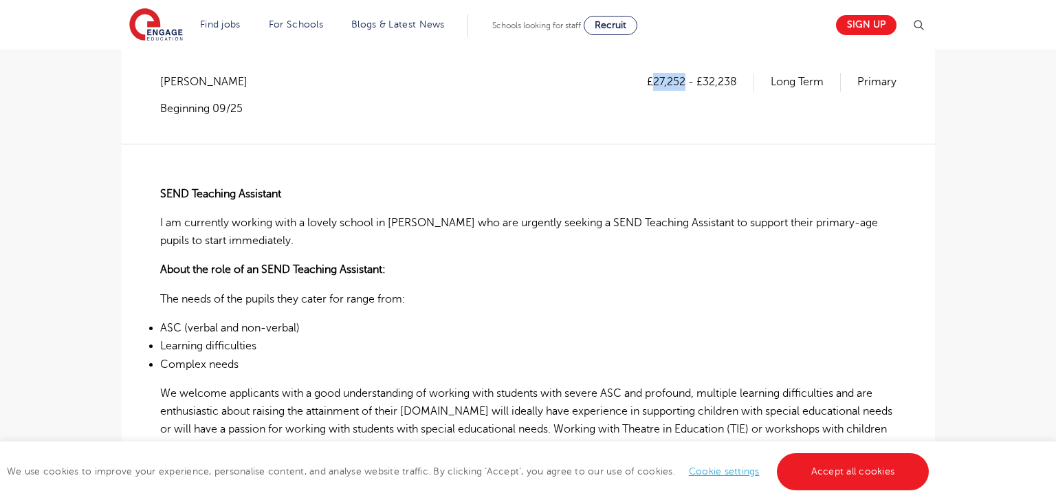
drag, startPoint x: 654, startPoint y: 79, endPoint x: 683, endPoint y: 82, distance: 28.4
click at [683, 82] on p "£27,252 - £32,238" at bounding box center [700, 82] width 107 height 18
copy p "27,252"
drag, startPoint x: 703, startPoint y: 79, endPoint x: 740, endPoint y: 80, distance: 36.4
click at [740, 80] on p "£27,252 - £32,238" at bounding box center [700, 82] width 107 height 18
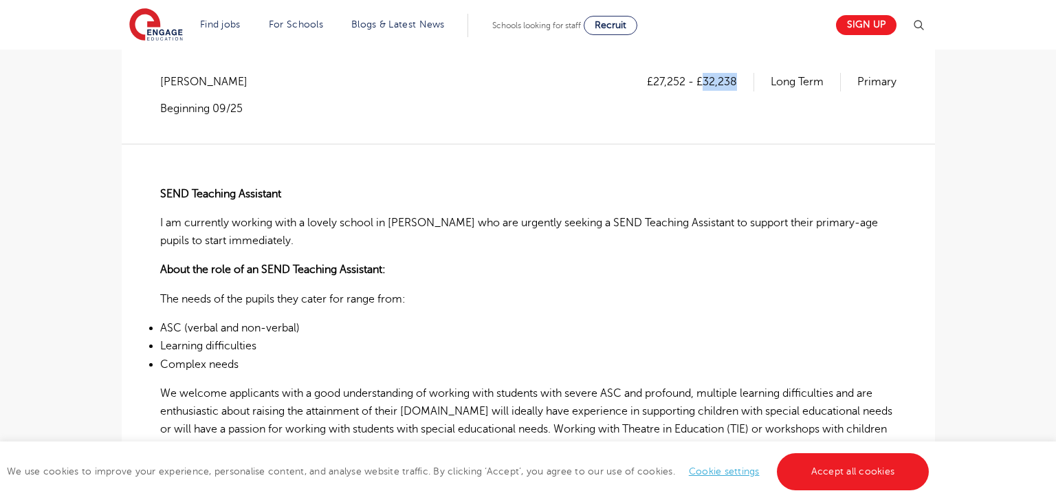
copy p "32,238"
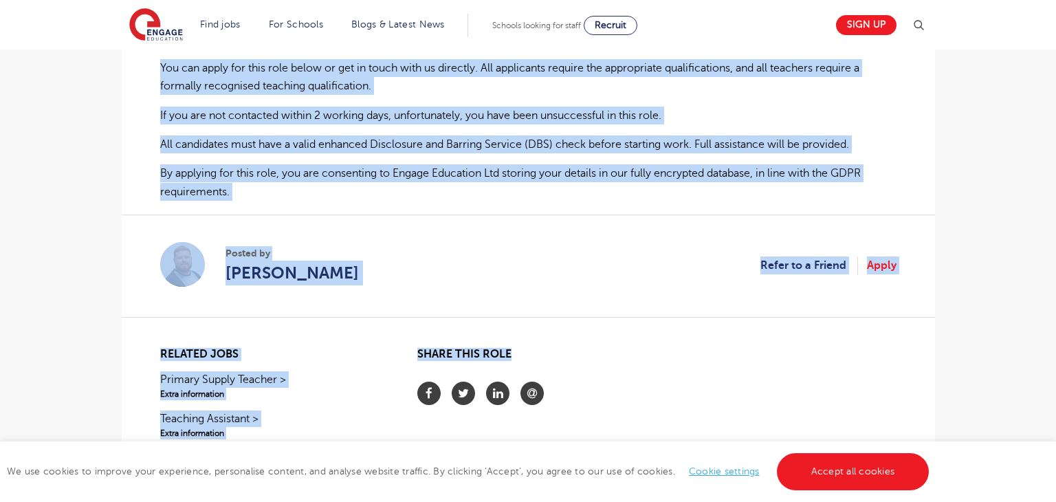
scroll to position [962, 0]
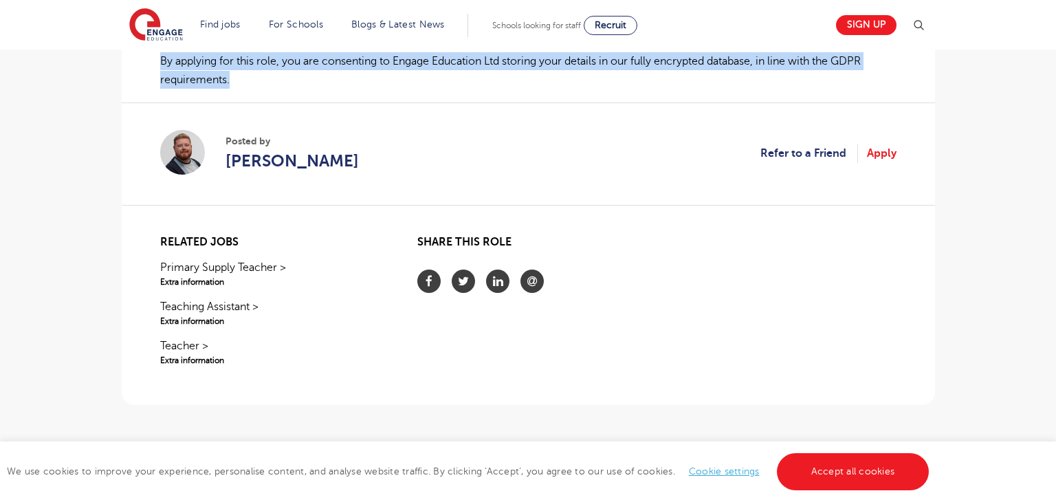
drag, startPoint x: 160, startPoint y: 191, endPoint x: 258, endPoint y: 80, distance: 148.0
copy div "SEND Teaching Assistant I am currently working with a lovely school in Brent wh…"
